Goal: Transaction & Acquisition: Download file/media

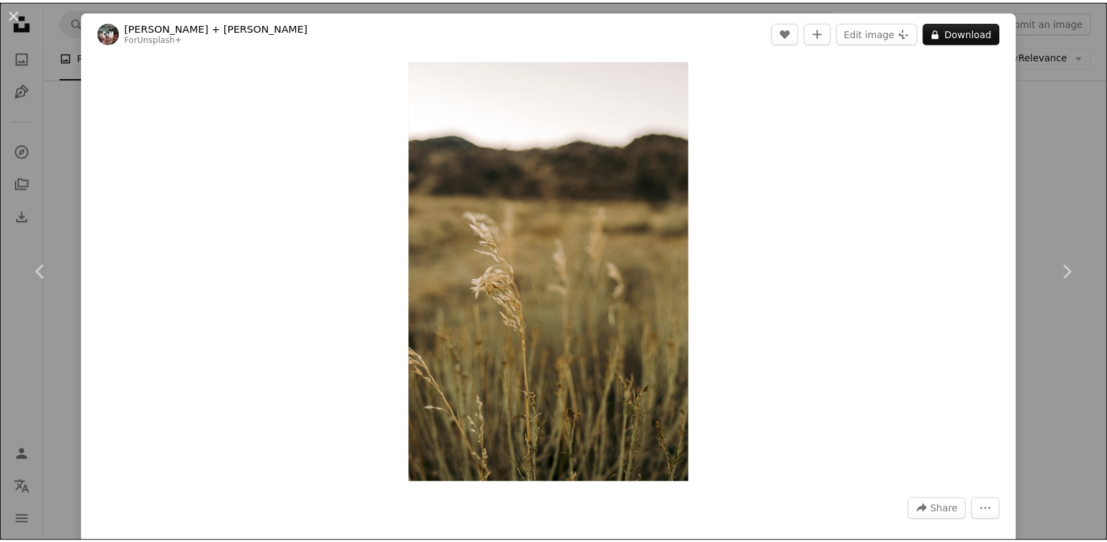
scroll to position [1678, 0]
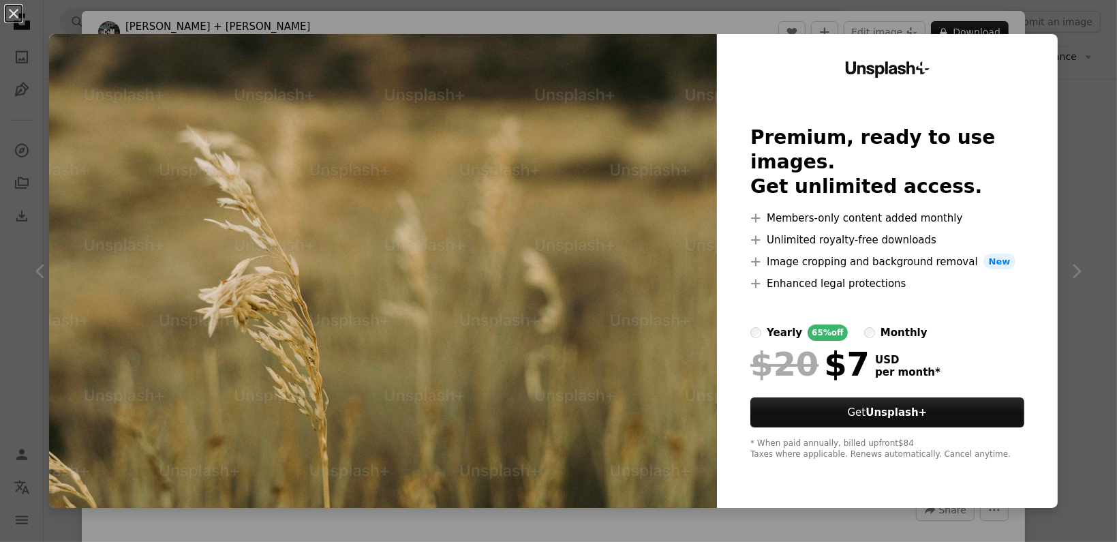
click at [1075, 121] on div "An X shape Unsplash+ Premium, ready to use images. Get unlimited access. A plus…" at bounding box center [558, 271] width 1117 height 542
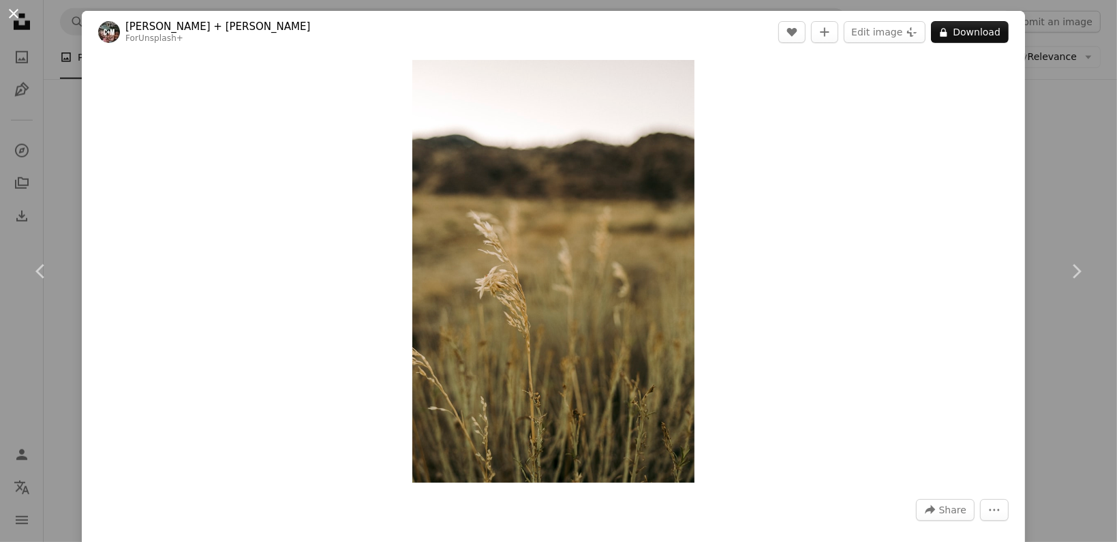
click at [15, 18] on button "An X shape" at bounding box center [13, 13] width 16 height 16
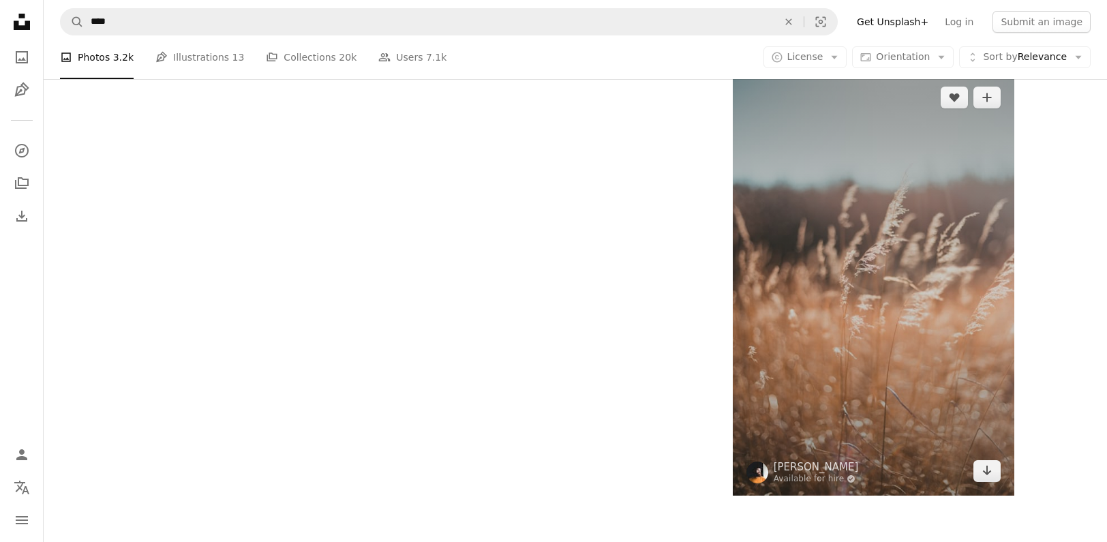
scroll to position [2574, 0]
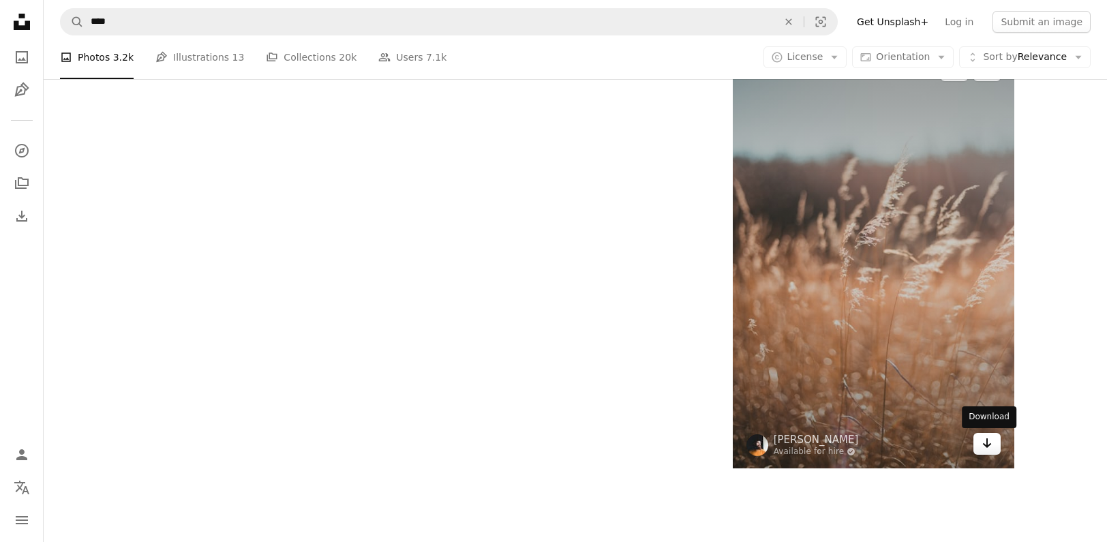
click at [991, 451] on icon "Arrow pointing down" at bounding box center [986, 443] width 11 height 16
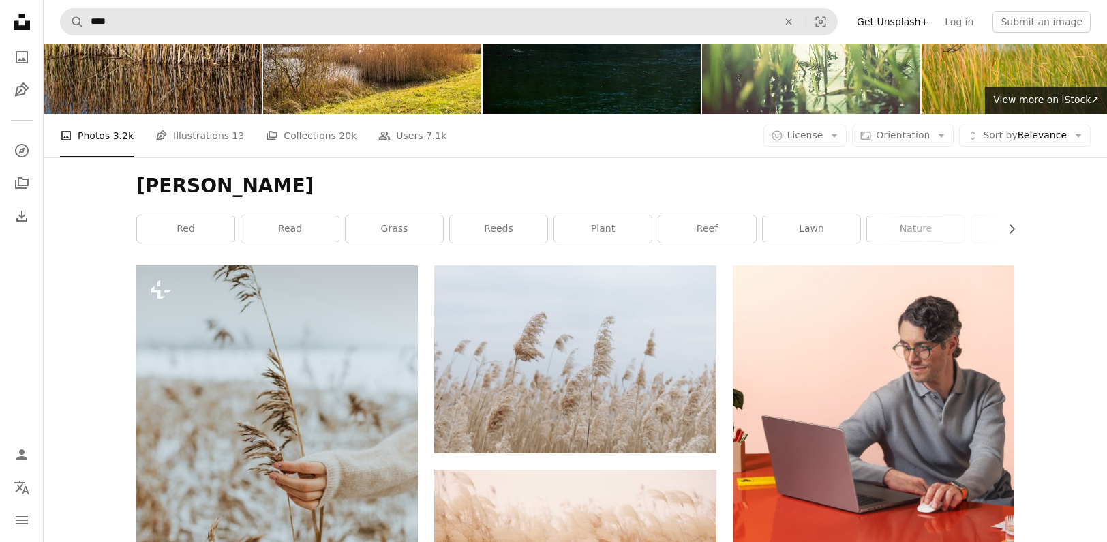
scroll to position [74, 0]
